Goal: Task Accomplishment & Management: Complete application form

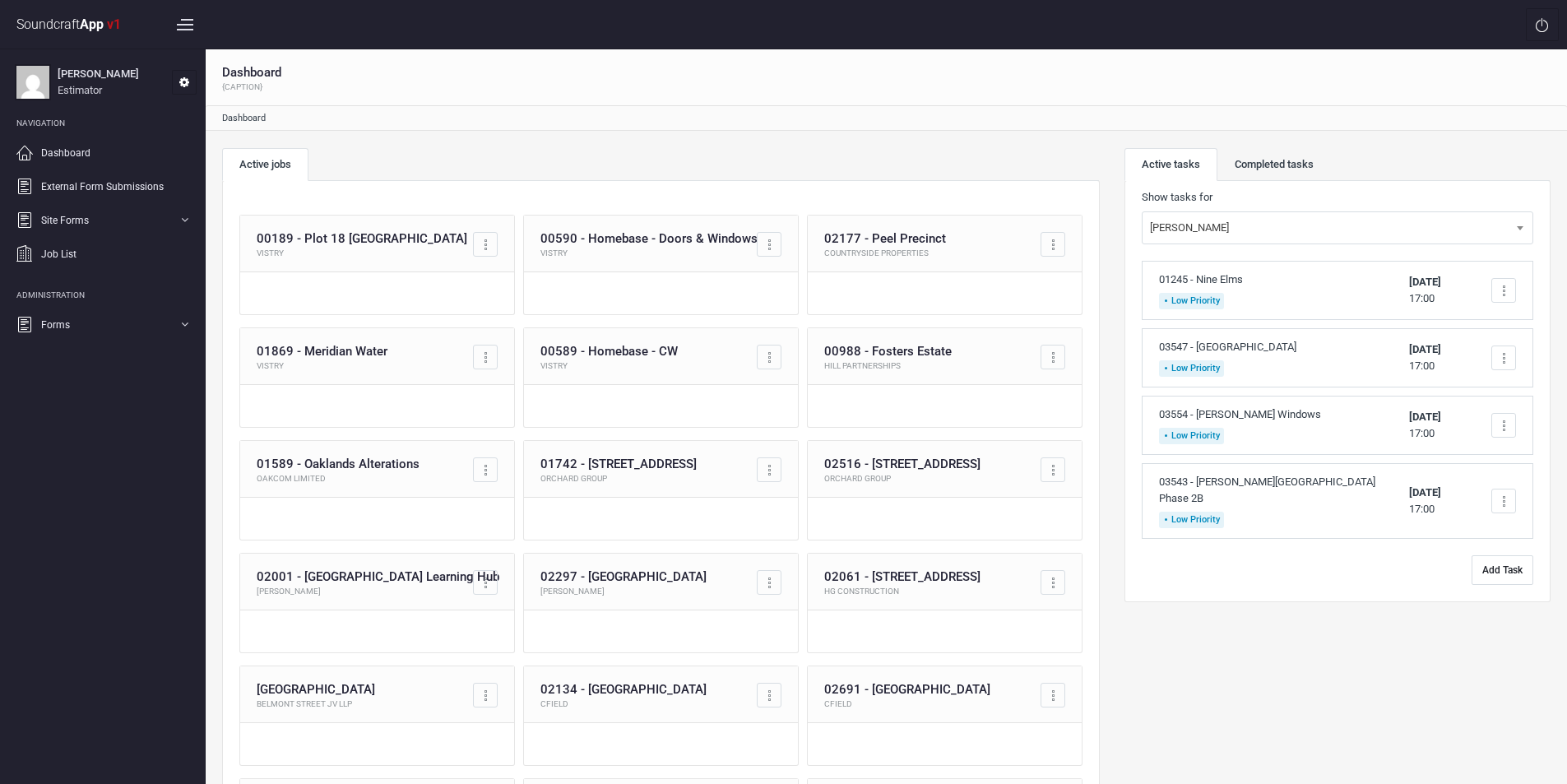
click at [1496, 557] on button "Add Task" at bounding box center [1502, 569] width 62 height 30
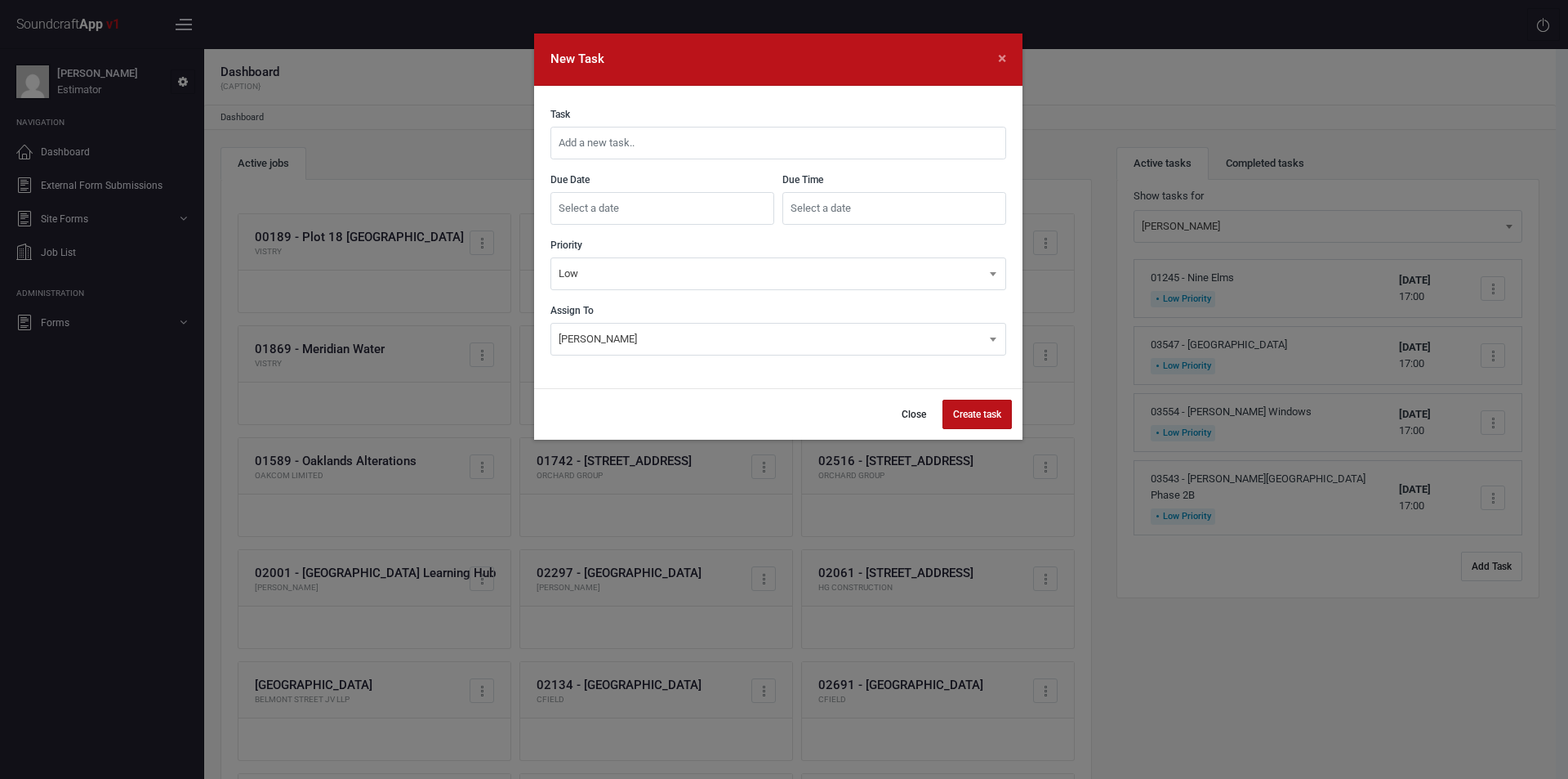
click at [676, 146] on input "text" at bounding box center [778, 142] width 456 height 33
type input "03557 - [PERSON_NAME][GEOGRAPHIC_DATA]"
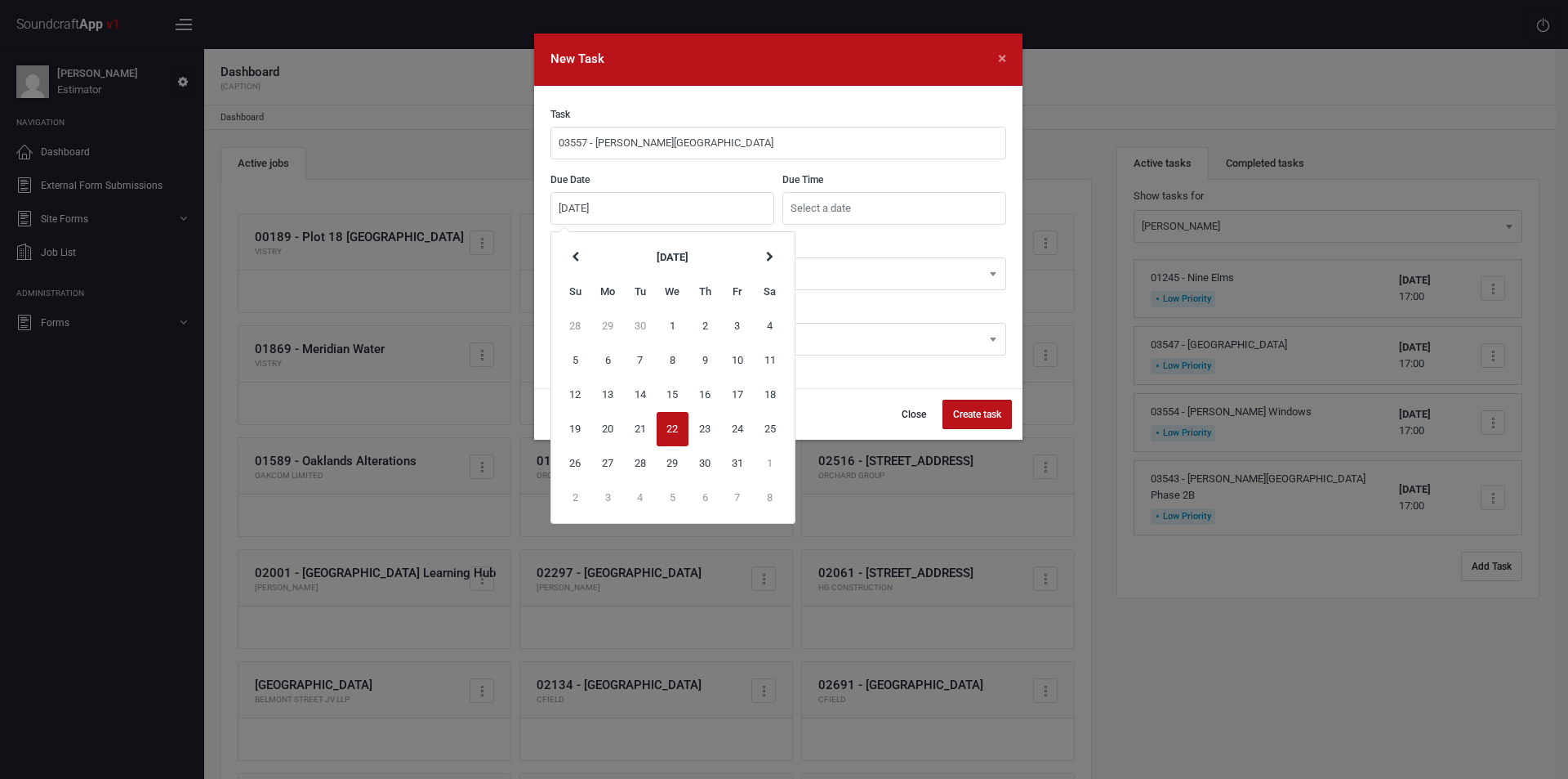
type input "[DATE]"
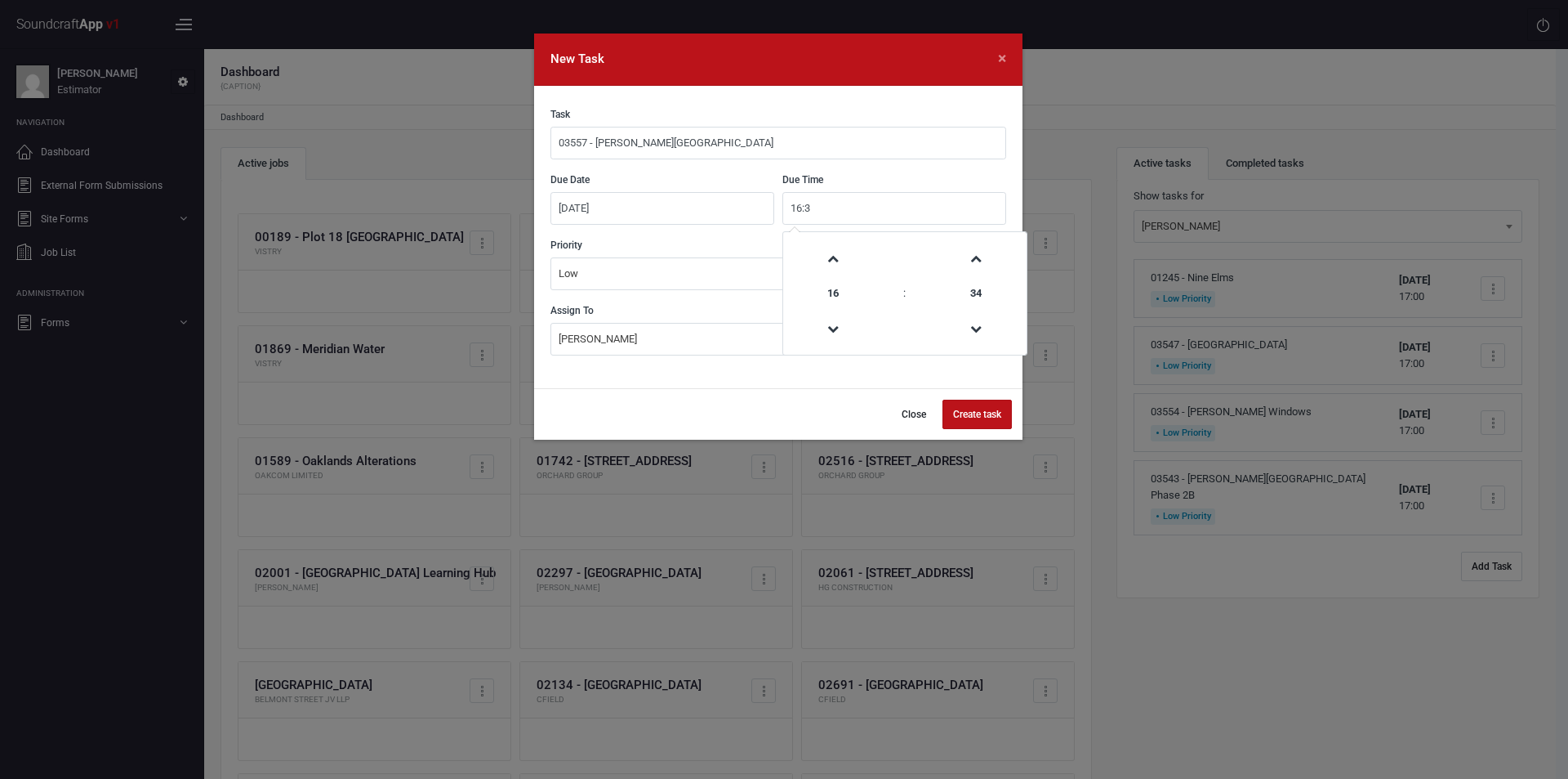
click at [942, 400] on button "Create task" at bounding box center [977, 414] width 69 height 30
type input "16:03"
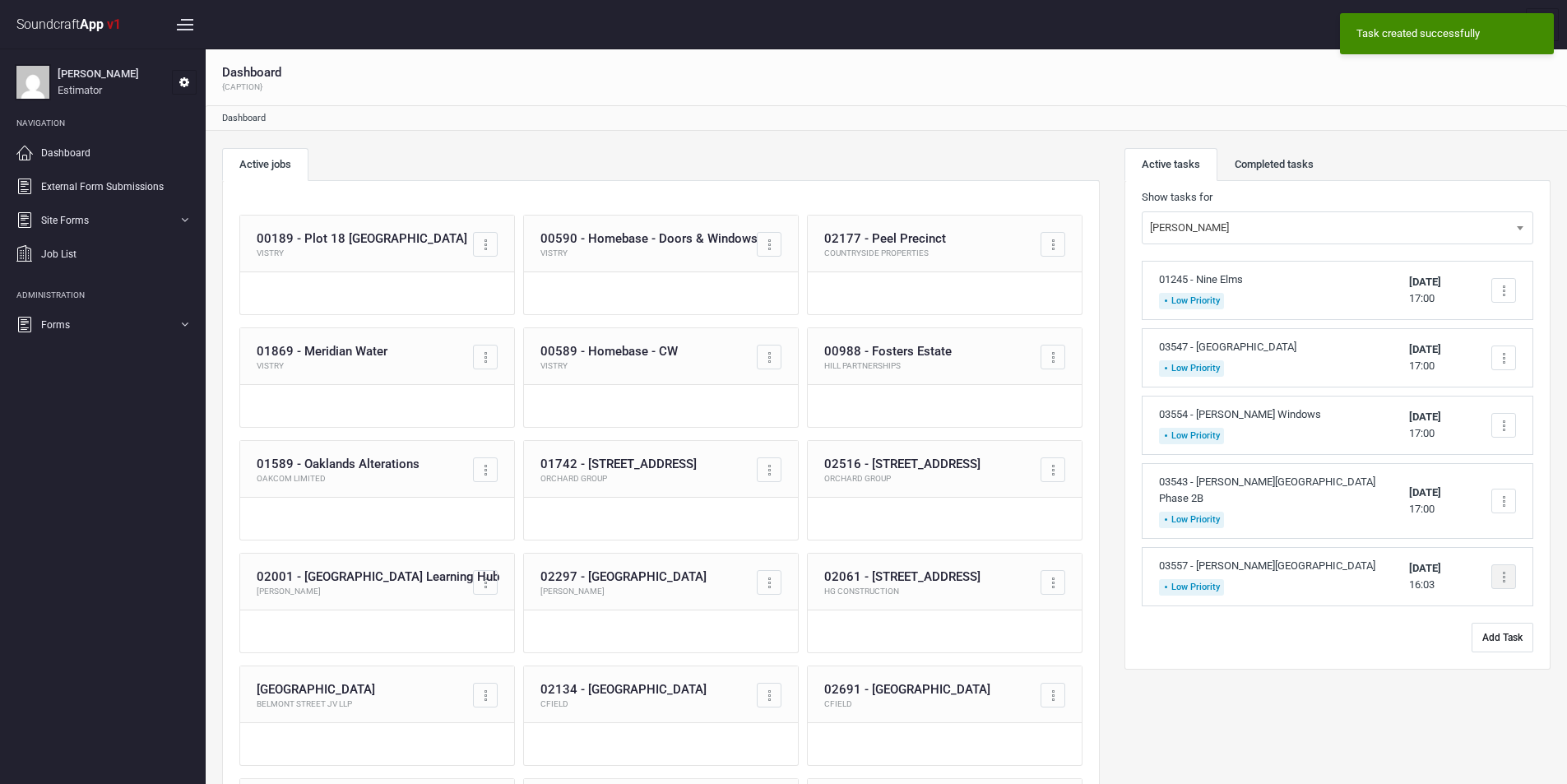
click at [1502, 564] on div at bounding box center [1503, 576] width 25 height 25
click at [1414, 648] on link "Edit task" at bounding box center [1434, 660] width 163 height 33
type input "03557 - [PERSON_NAME][GEOGRAPHIC_DATA]"
type input "[DATE]"
type input "16:03"
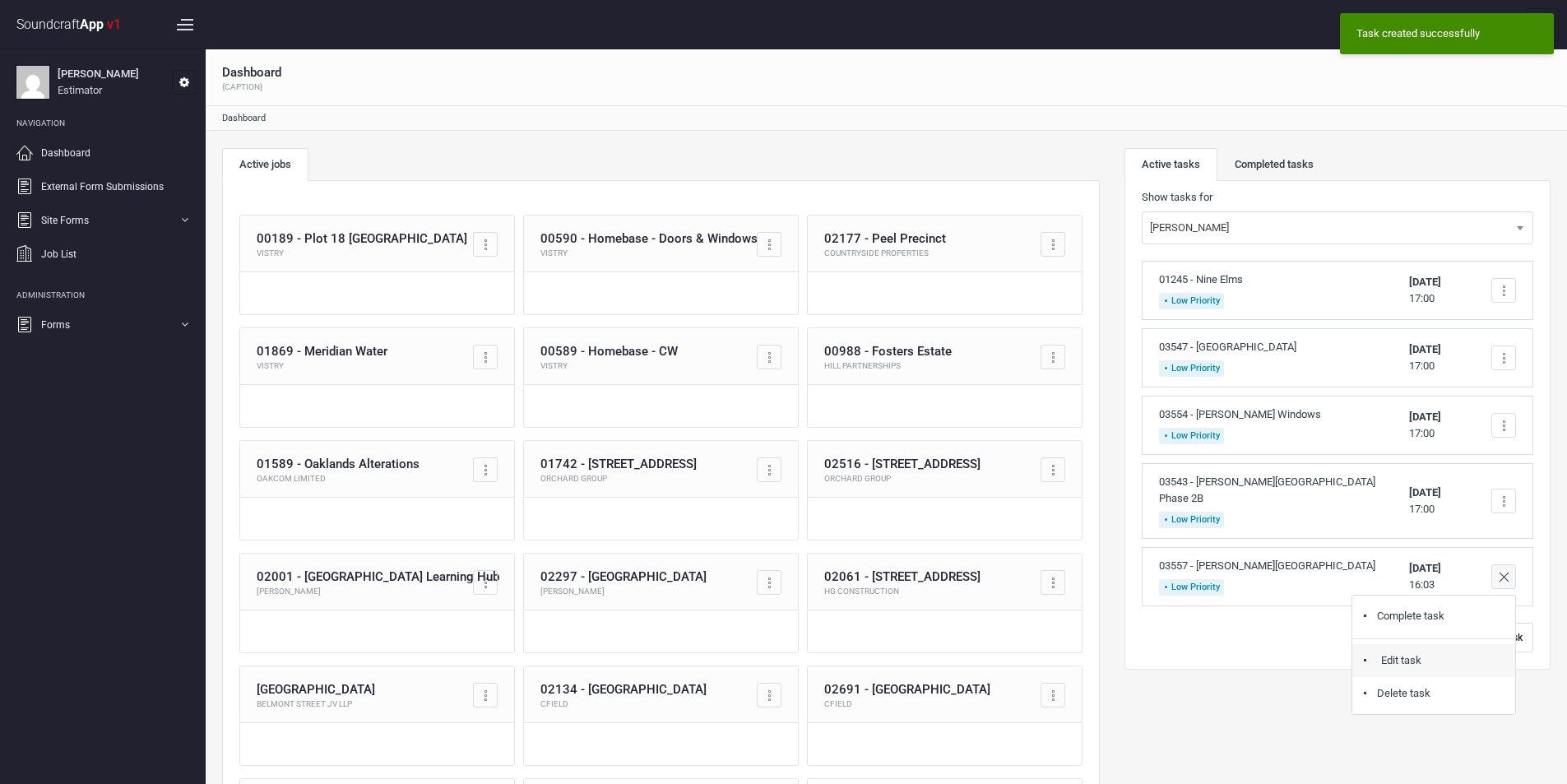
select select "18"
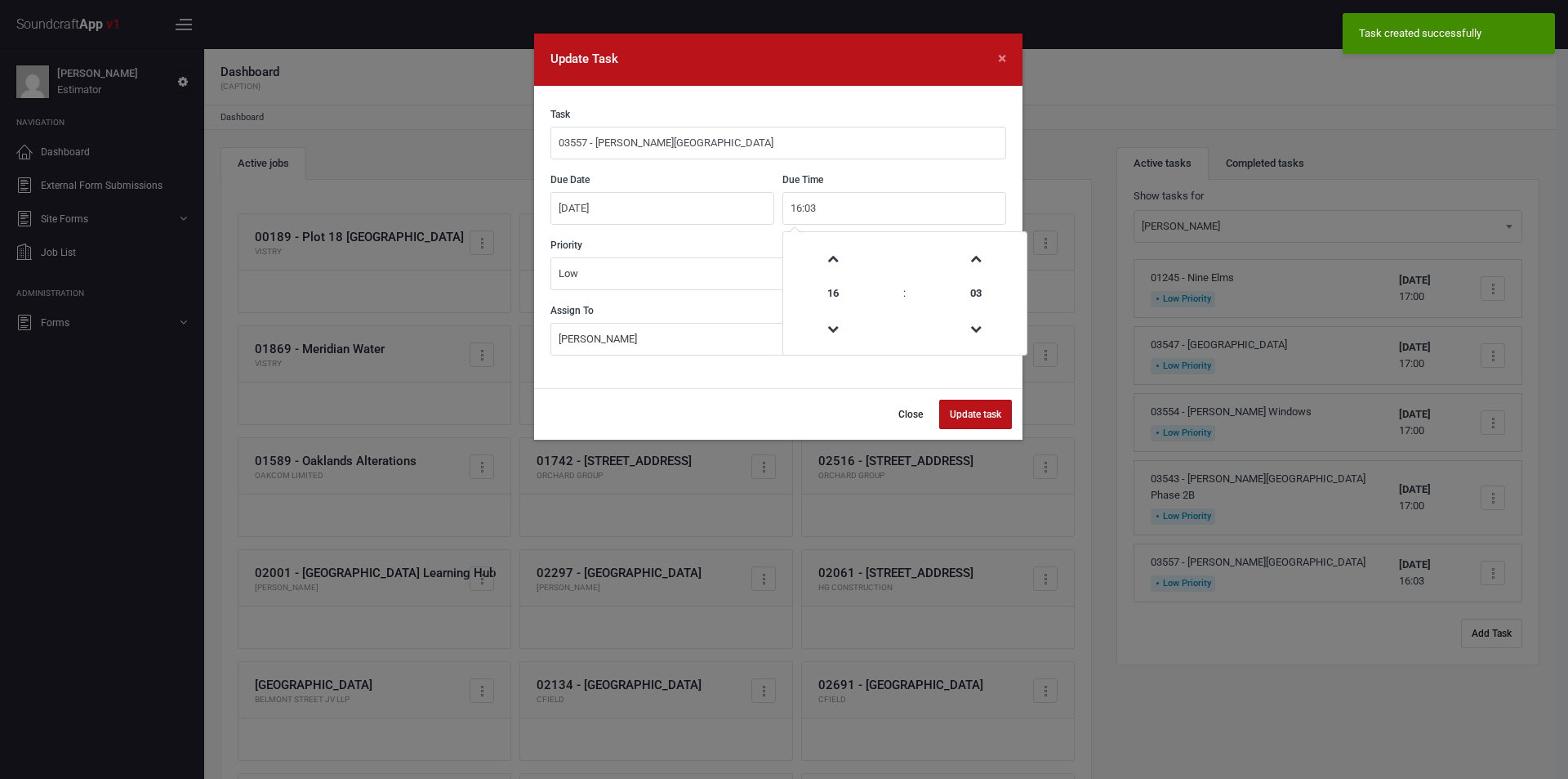
drag, startPoint x: 824, startPoint y: 201, endPoint x: 838, endPoint y: 215, distance: 19.8
click at [832, 207] on input "16:03" at bounding box center [894, 208] width 224 height 33
type input "17:00"
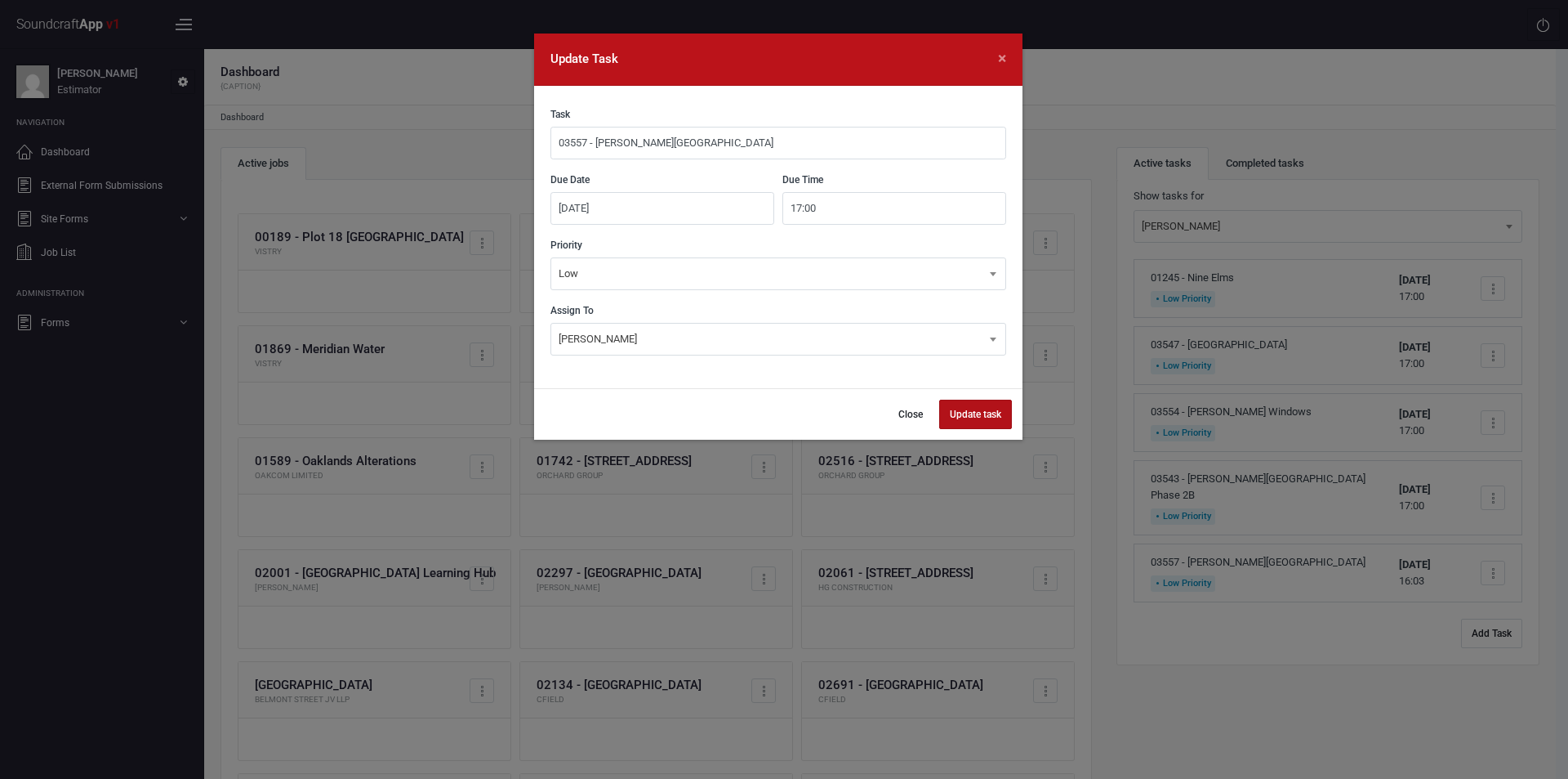
click at [981, 418] on button "Update task" at bounding box center [976, 414] width 72 height 30
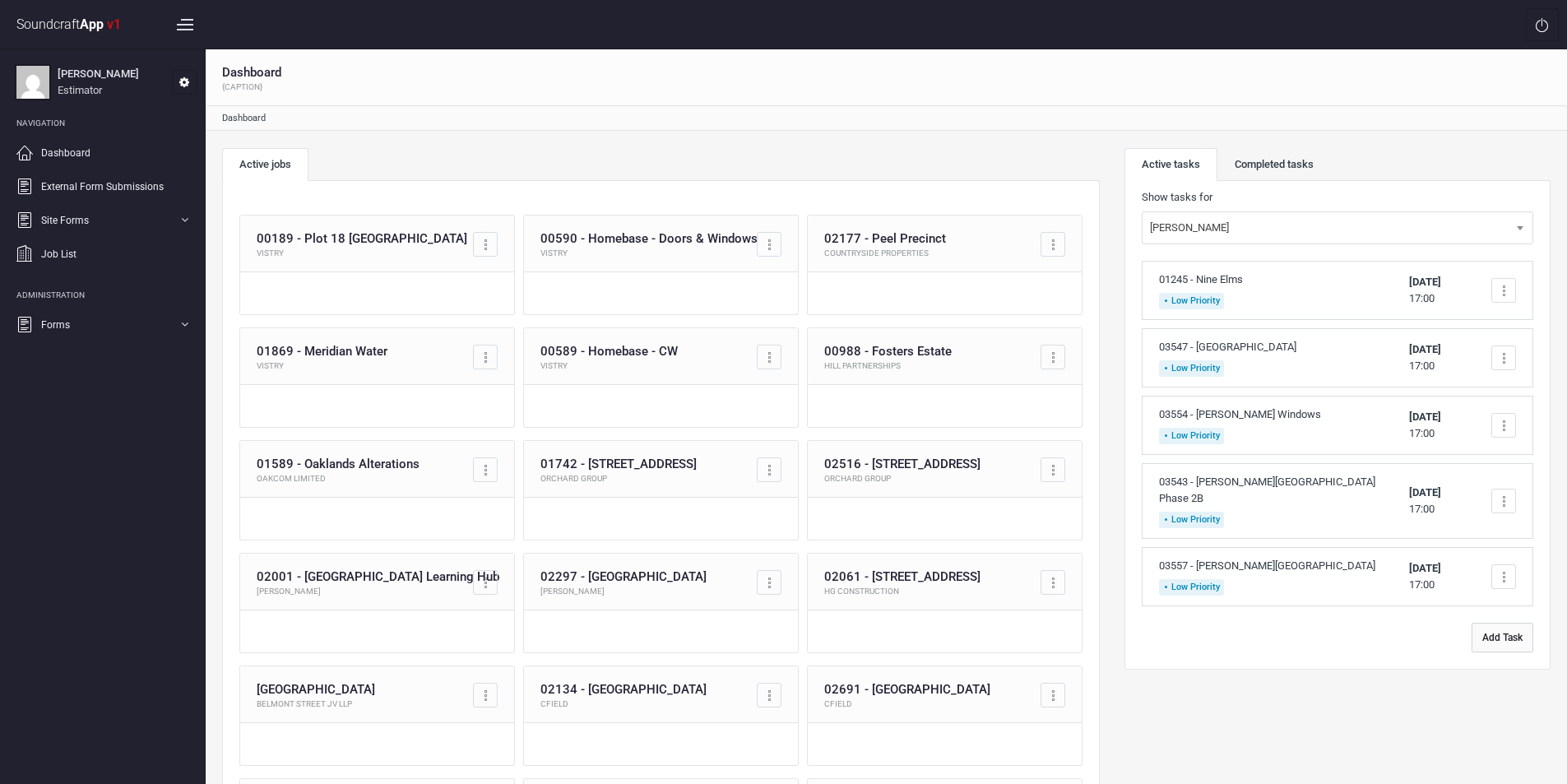
click at [1501, 623] on button "Add Task" at bounding box center [1502, 637] width 62 height 30
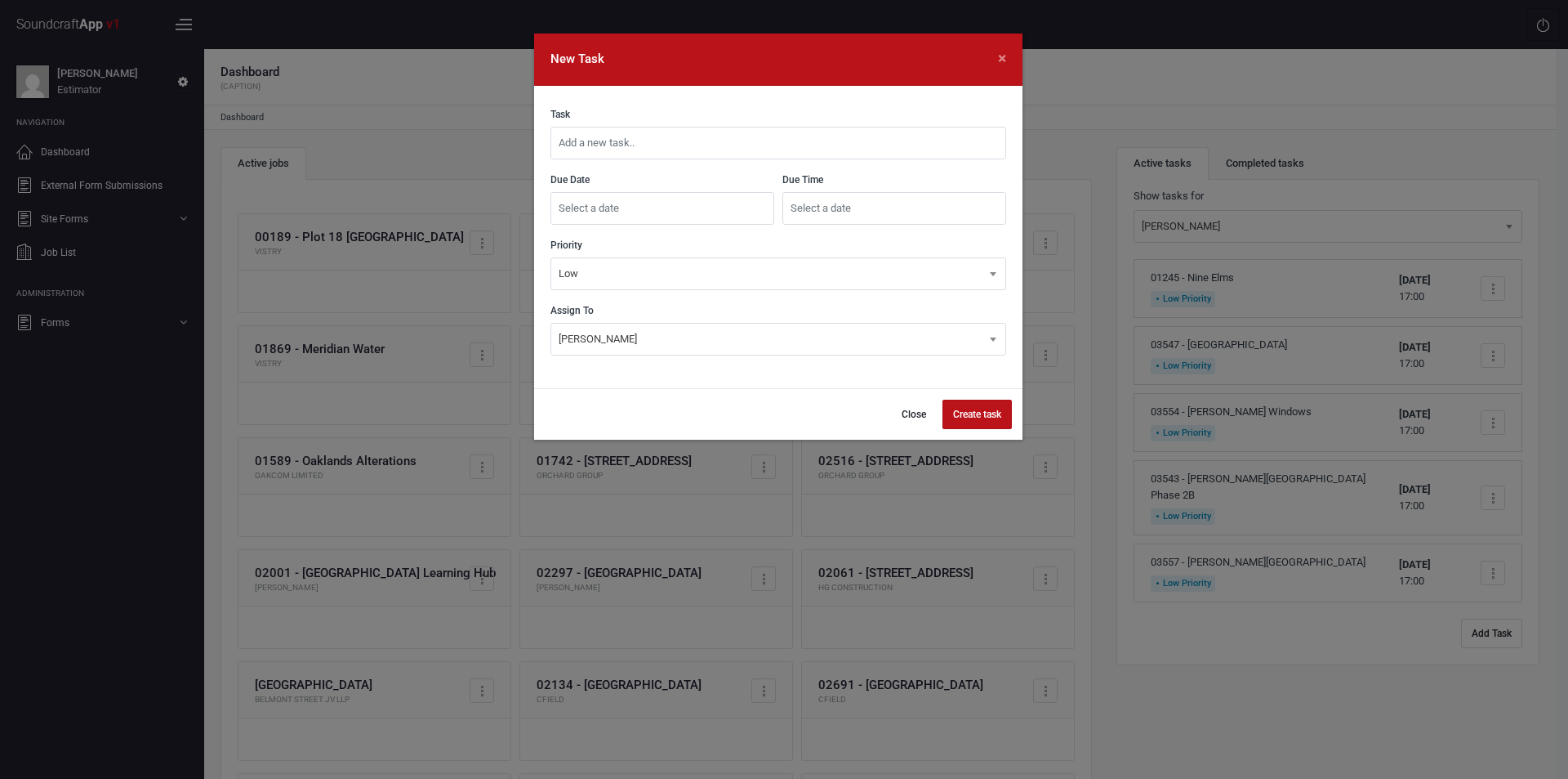
click at [667, 145] on input "text" at bounding box center [778, 142] width 456 height 33
drag, startPoint x: 669, startPoint y: 139, endPoint x: 710, endPoint y: 197, distance: 71.0
click at [669, 142] on input "03558 - [PERSON_NAME] House" at bounding box center [778, 142] width 456 height 33
type input "03558 - [PERSON_NAME] House"
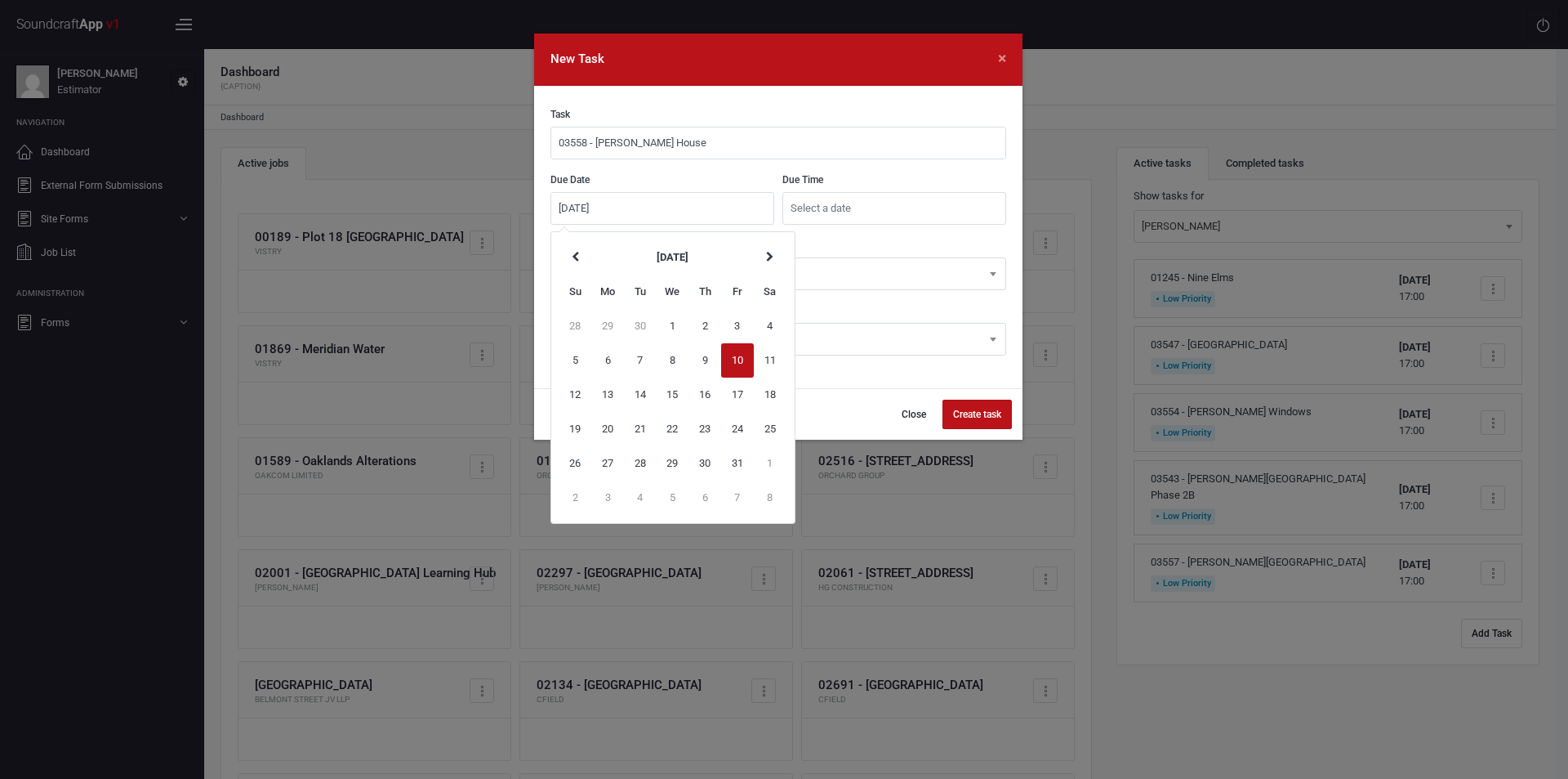
type input "[DATE]"
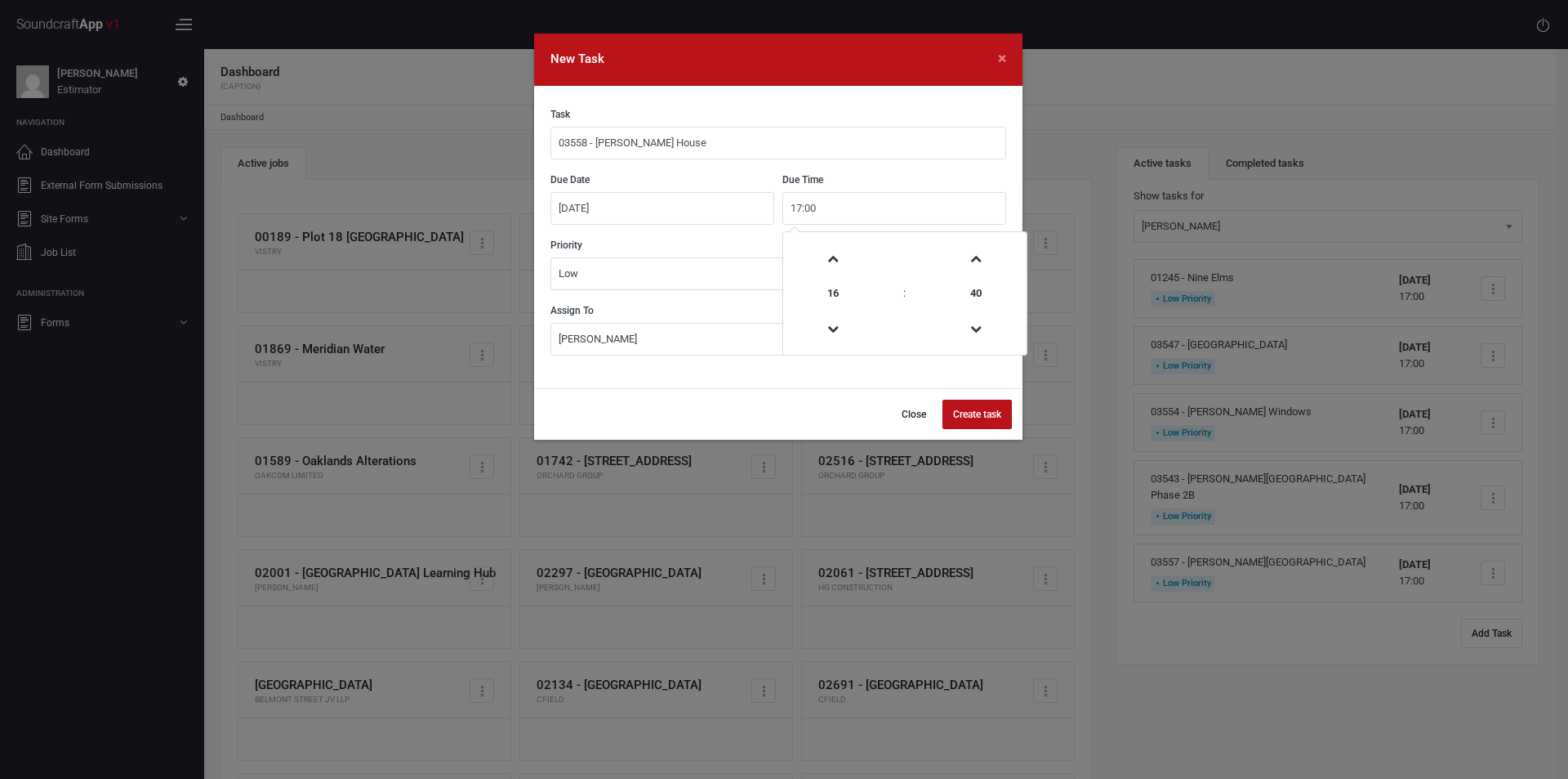
type input "17:00"
click at [966, 412] on button "Create task" at bounding box center [977, 414] width 69 height 30
